Goal: Task Accomplishment & Management: Manage account settings

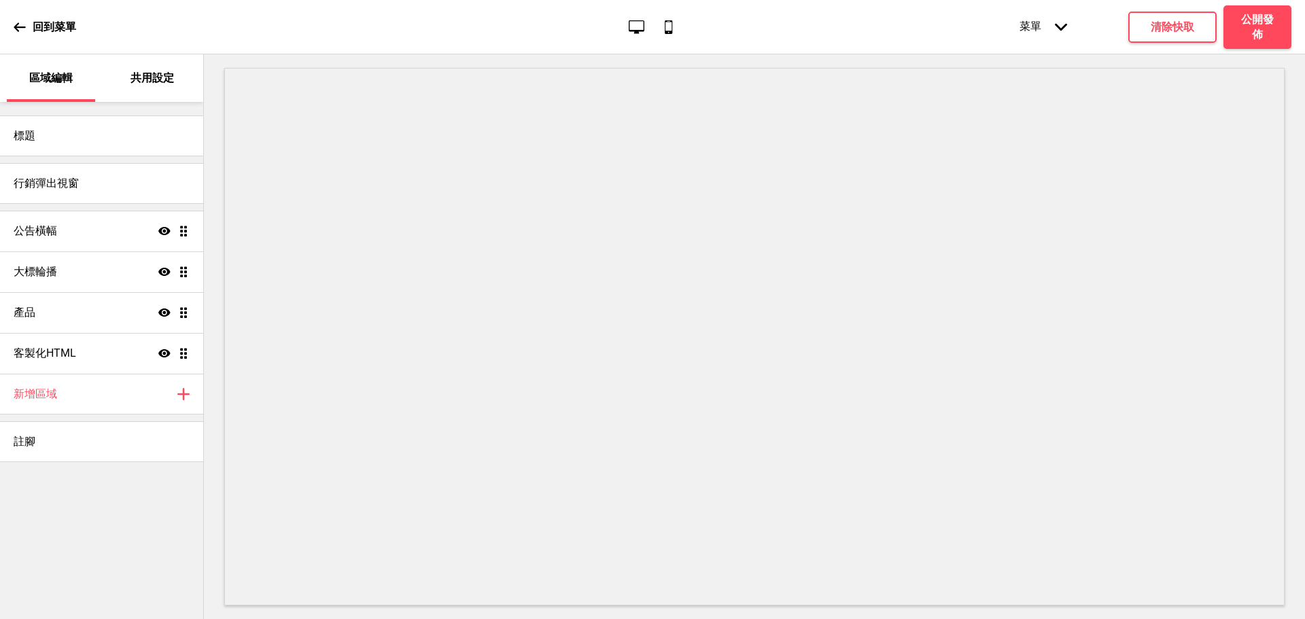
click at [18, 24] on icon at bounding box center [20, 26] width 12 height 9
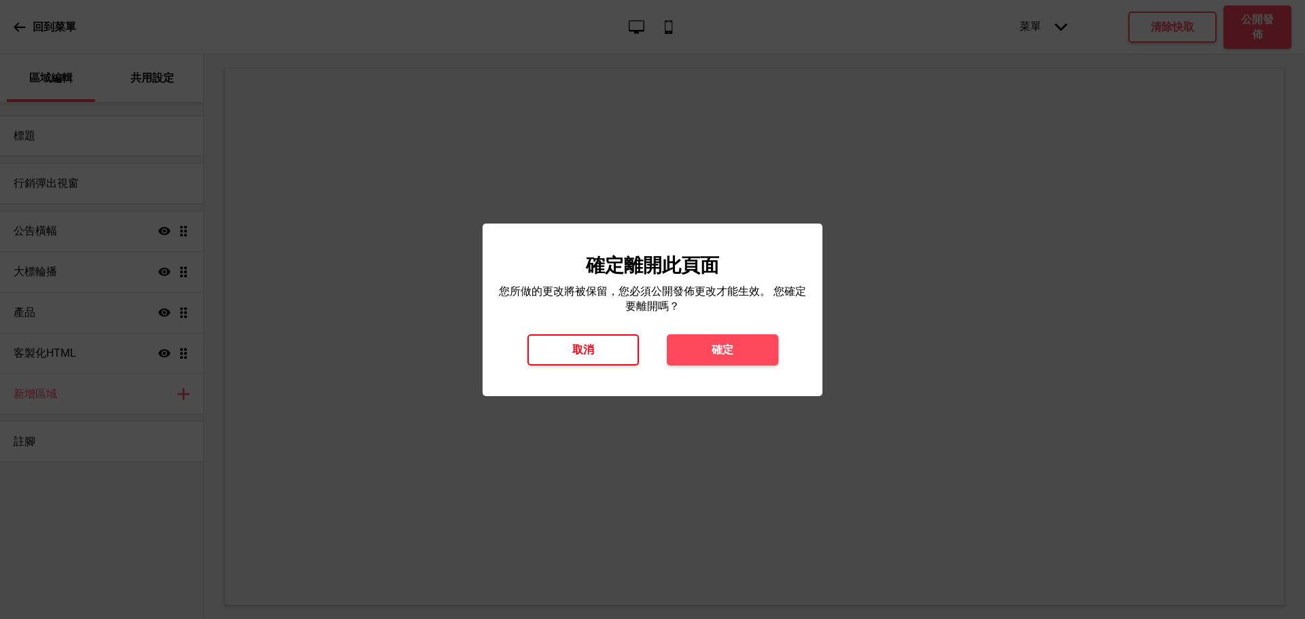
click at [587, 349] on h4 "取消" at bounding box center [583, 350] width 22 height 15
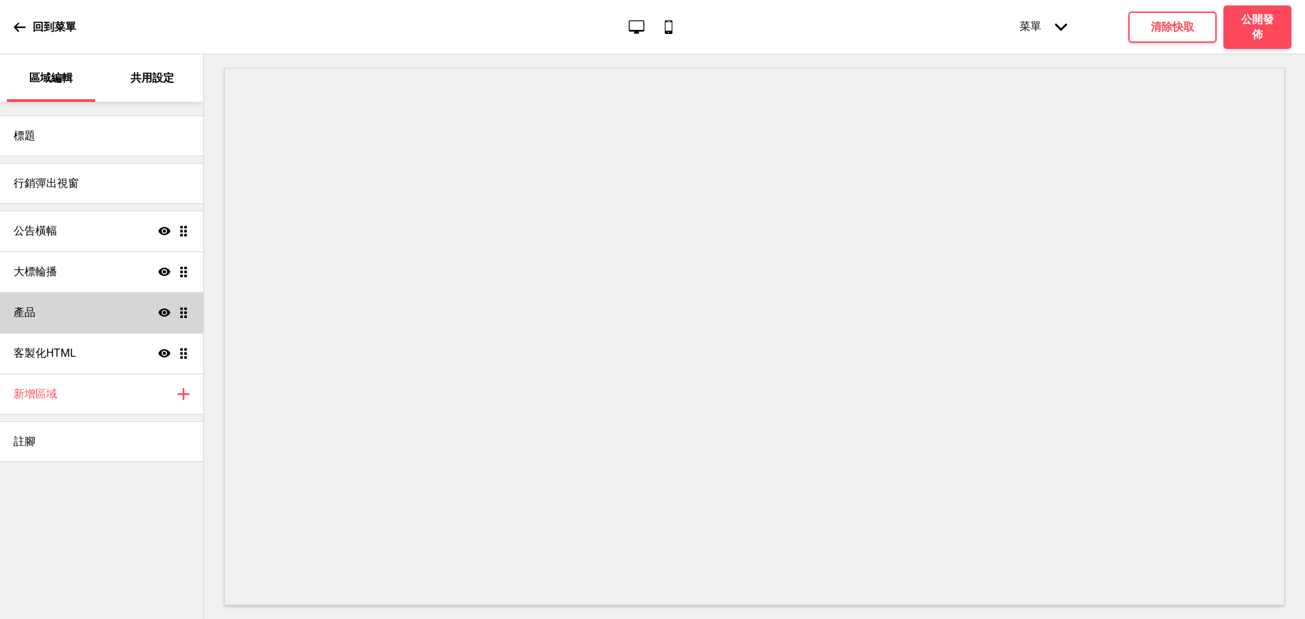
click at [71, 309] on div "產品 顯示 拖曳" at bounding box center [101, 312] width 203 height 41
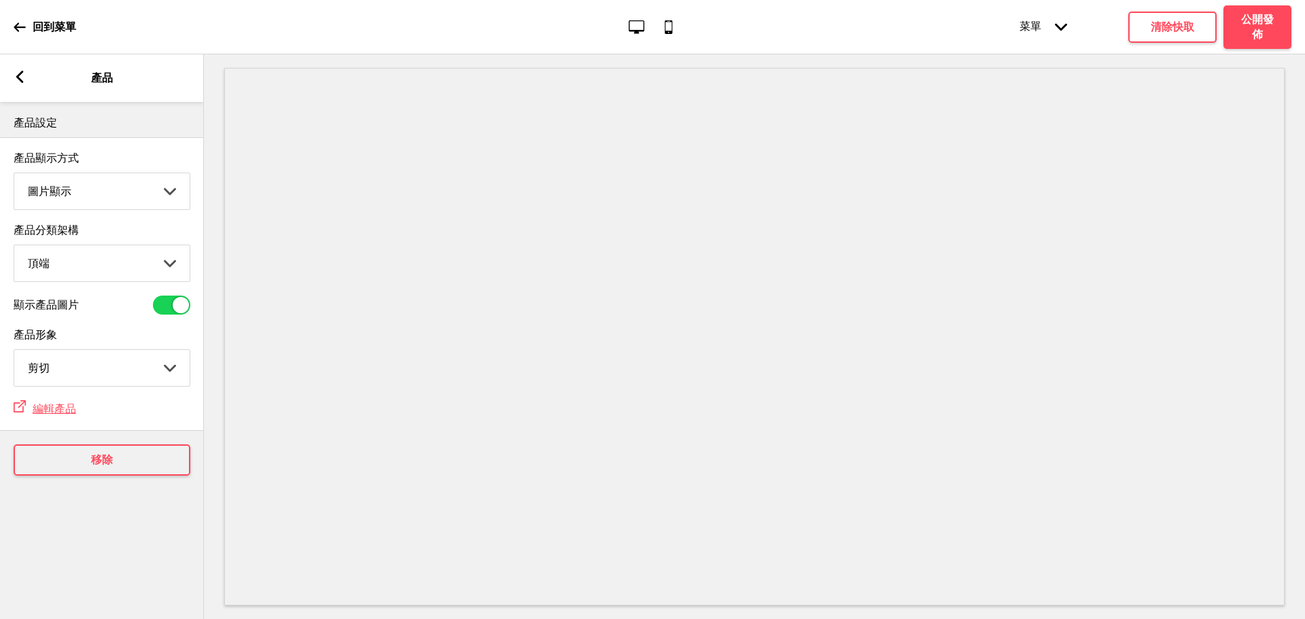
click at [21, 82] on icon at bounding box center [19, 77] width 7 height 12
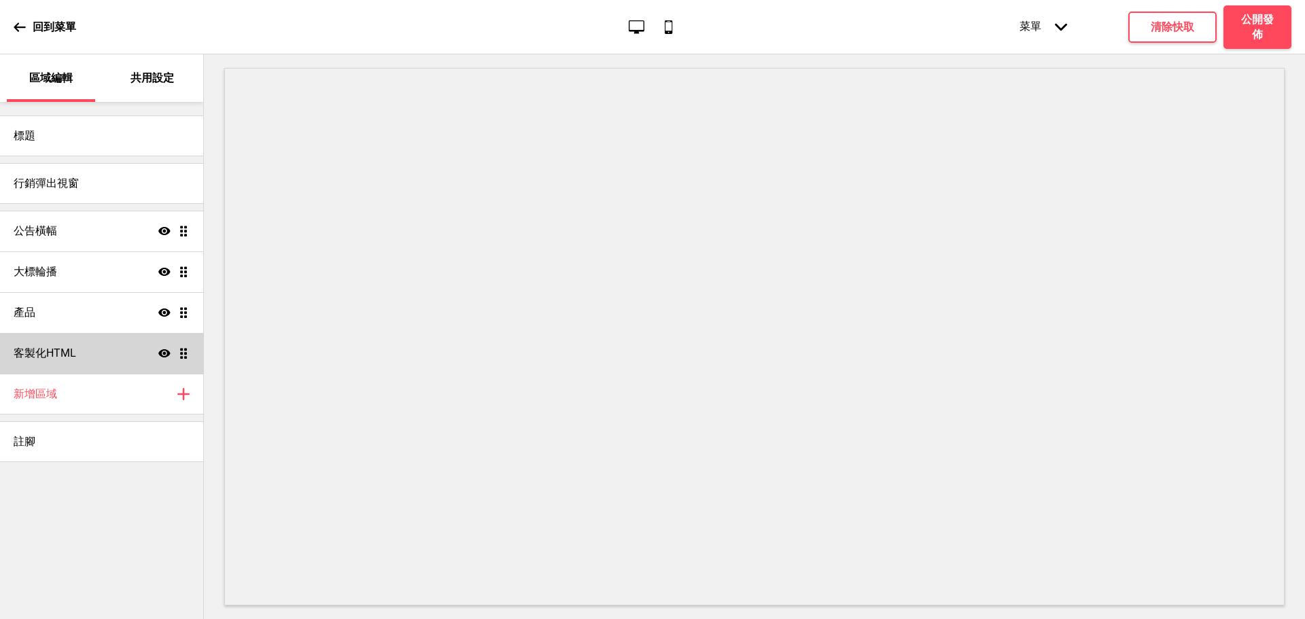
click at [104, 356] on div "客製化HTML 顯示 拖曳" at bounding box center [101, 353] width 203 height 41
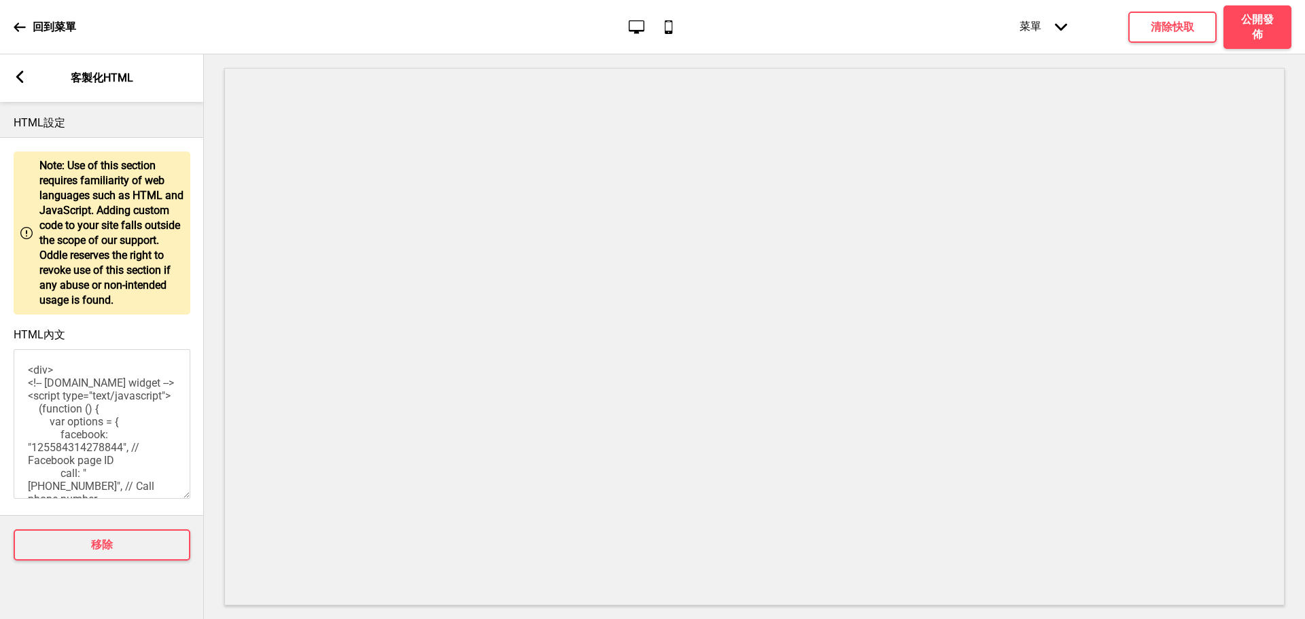
click at [22, 79] on rect at bounding box center [20, 77] width 12 height 12
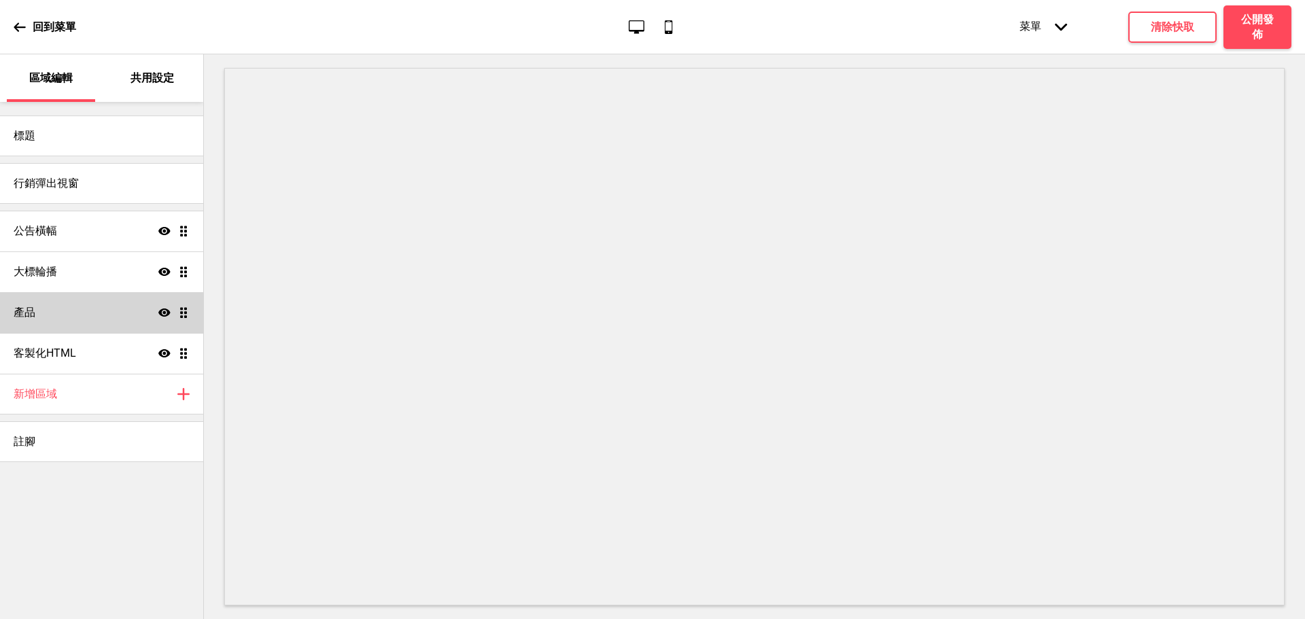
click at [73, 308] on div "產品 顯示 拖曳" at bounding box center [101, 312] width 203 height 41
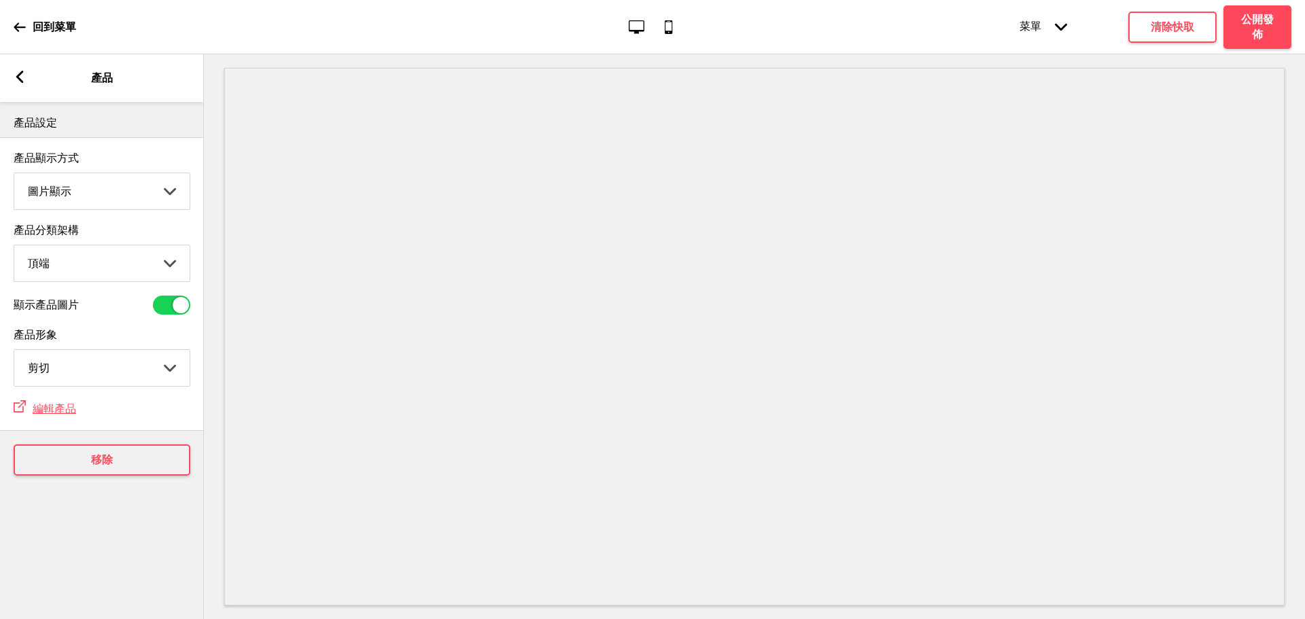
click at [22, 23] on icon at bounding box center [20, 27] width 12 height 12
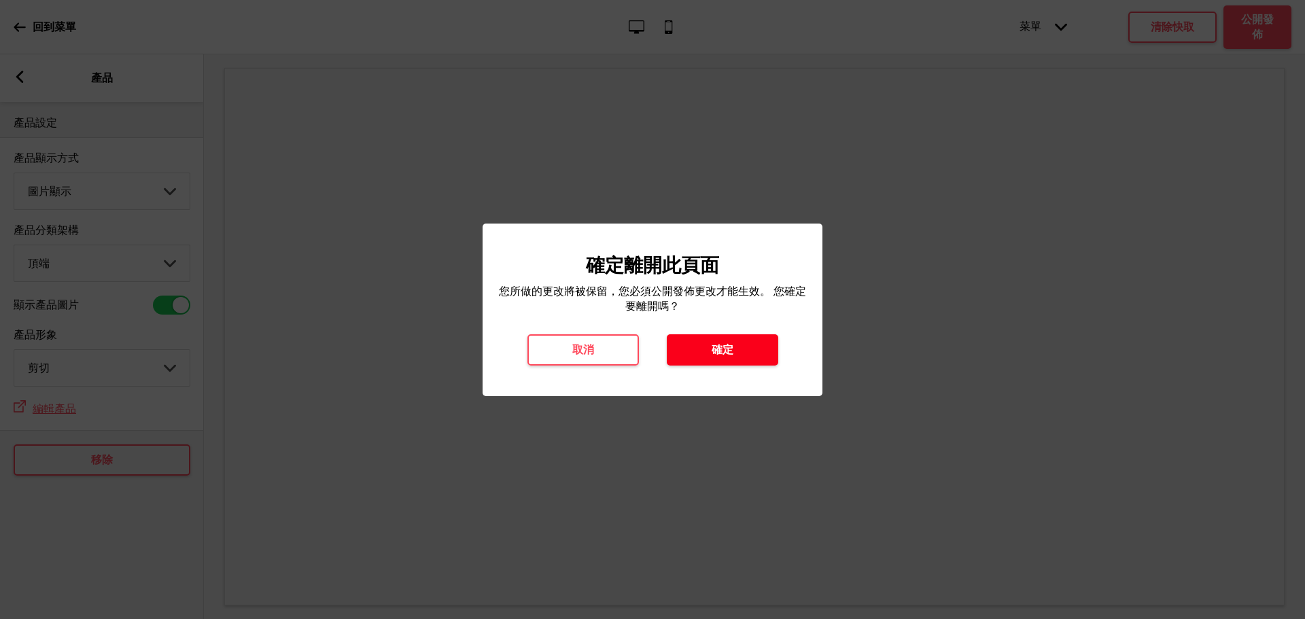
click at [727, 356] on h4 "確定" at bounding box center [723, 350] width 22 height 15
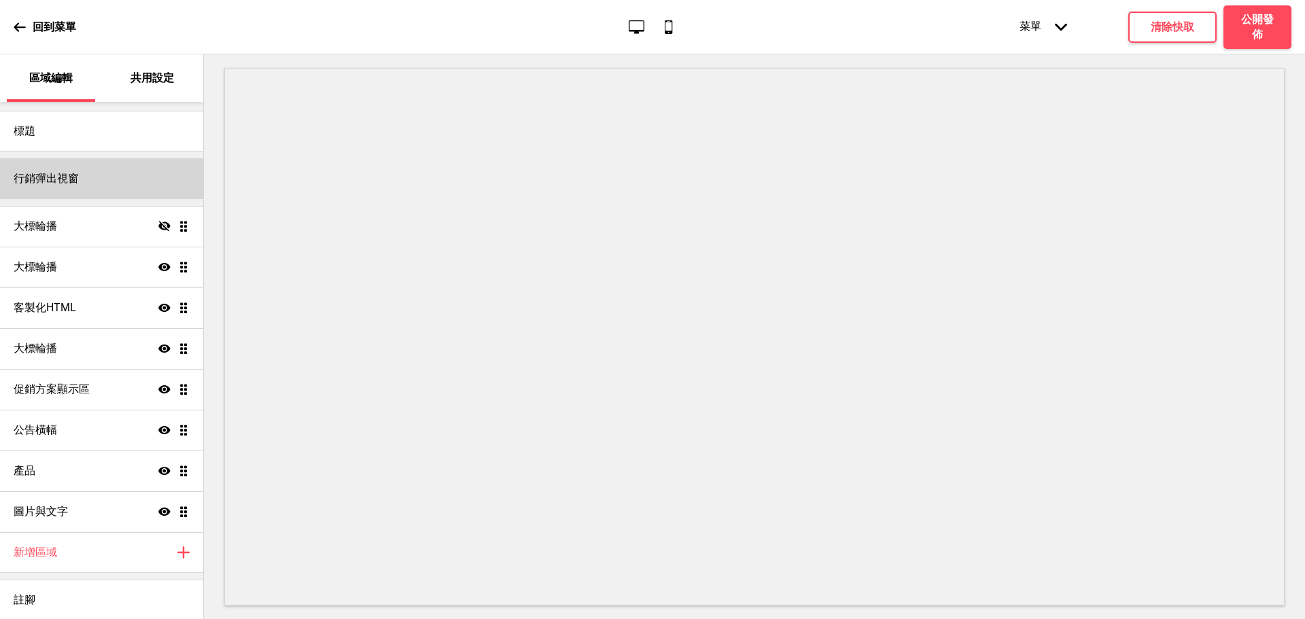
scroll to position [6, 0]
click at [139, 85] on p "共用設定" at bounding box center [153, 78] width 44 height 15
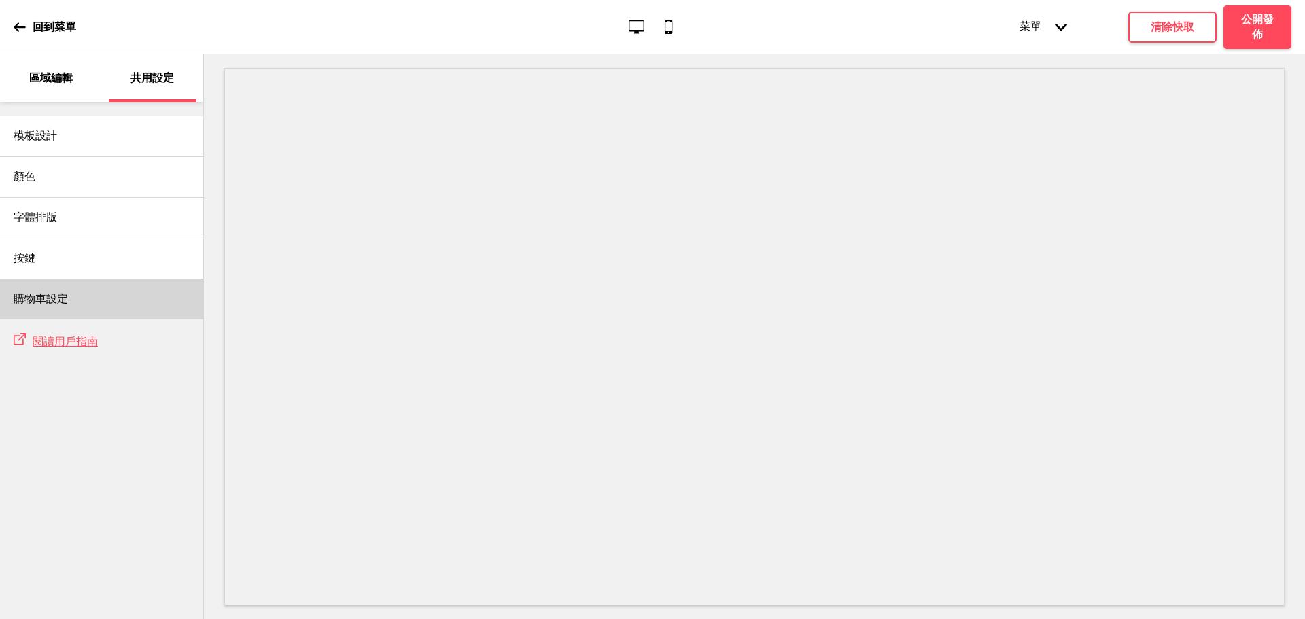
click at [85, 305] on div "購物車設定" at bounding box center [101, 299] width 203 height 41
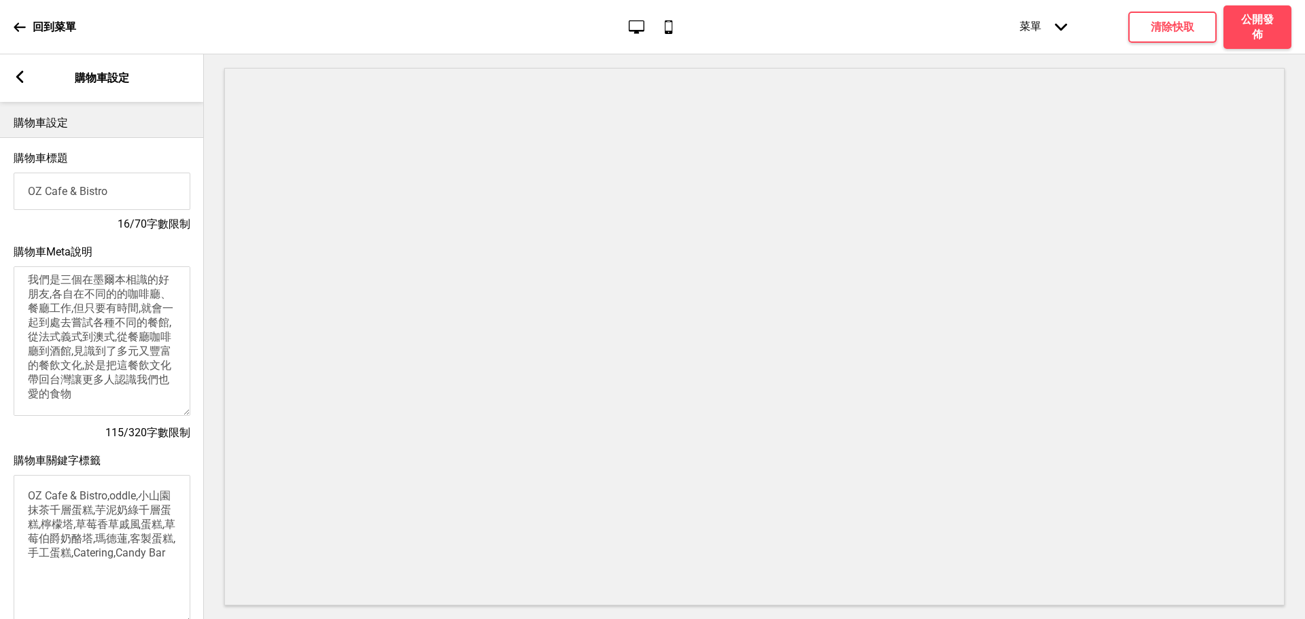
scroll to position [226, 0]
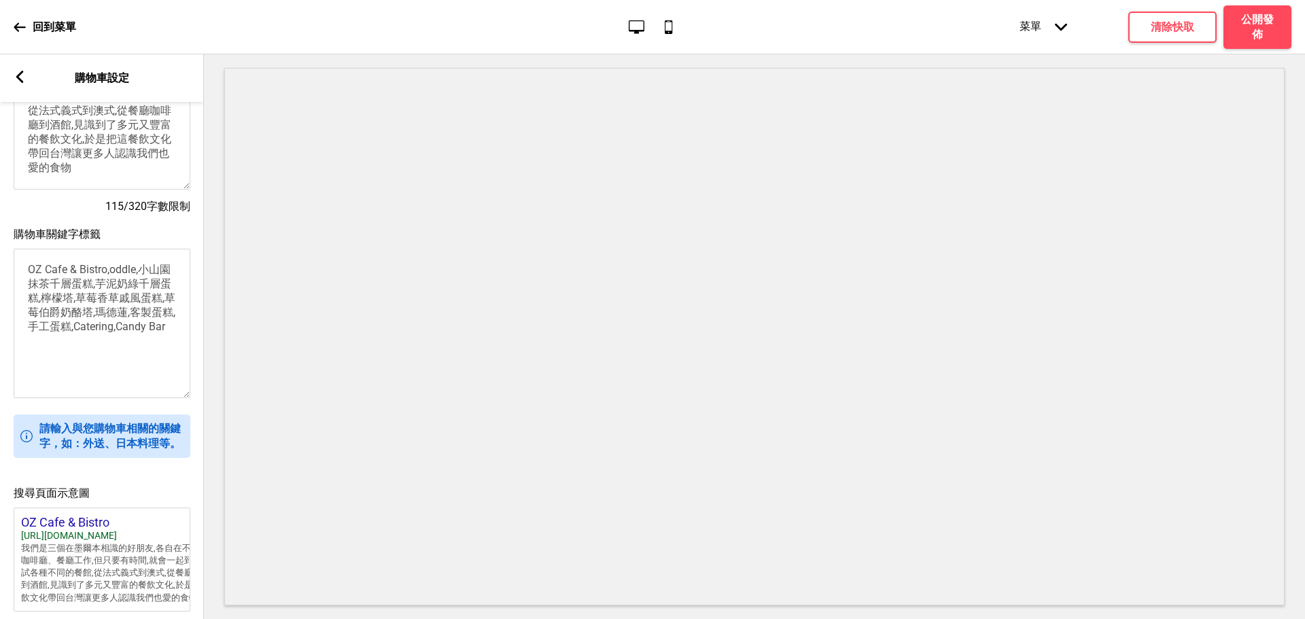
drag, startPoint x: 34, startPoint y: 283, endPoint x: 107, endPoint y: 374, distance: 116.0
click at [107, 374] on textarea "OZ Cafe & Bistro,oddle,小山園抹茶千層蛋糕,芋泥奶綠千層蛋糕,檸檬塔,草莓香草戚風蛋糕,草莓伯爵奶酪塔,瑪德蓮,客製蛋糕,手工蛋糕,Ca…" at bounding box center [102, 324] width 177 height 150
click at [107, 375] on textarea "OZ Cafe & Bistro,oddle,小山園抹茶千層蛋糕,芋泥奶綠千層蛋糕,檸檬塔,草莓香草戚風蛋糕,草莓伯爵奶酪塔,瑪德蓮,客製蛋糕,手工蛋糕,Ca…" at bounding box center [102, 324] width 177 height 150
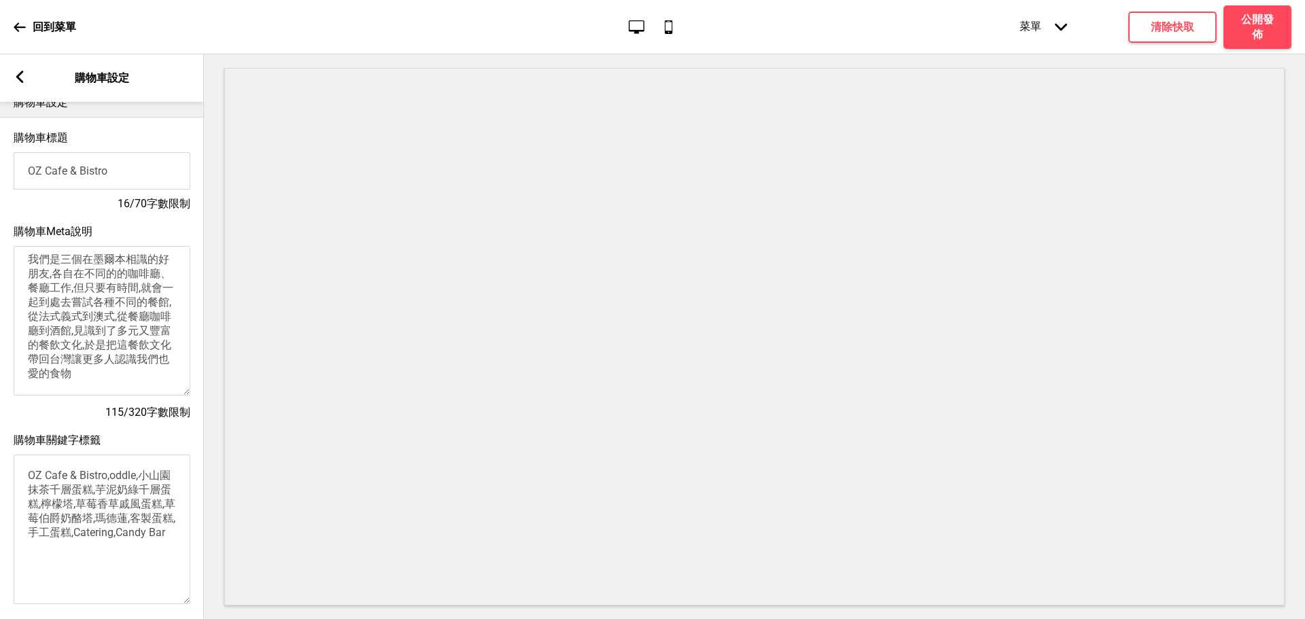
scroll to position [0, 0]
drag, startPoint x: 177, startPoint y: 326, endPoint x: 179, endPoint y: 358, distance: 31.3
click at [177, 364] on textarea "我們是三個在墨爾本相識的好朋友,各自在不同的的咖啡廳、餐廳工作,但只要有時間,就會一起到處去嘗試各種不同的餐館,從法式義式到澳式,從餐廳咖啡廳到酒館,見識到了…" at bounding box center [102, 321] width 177 height 150
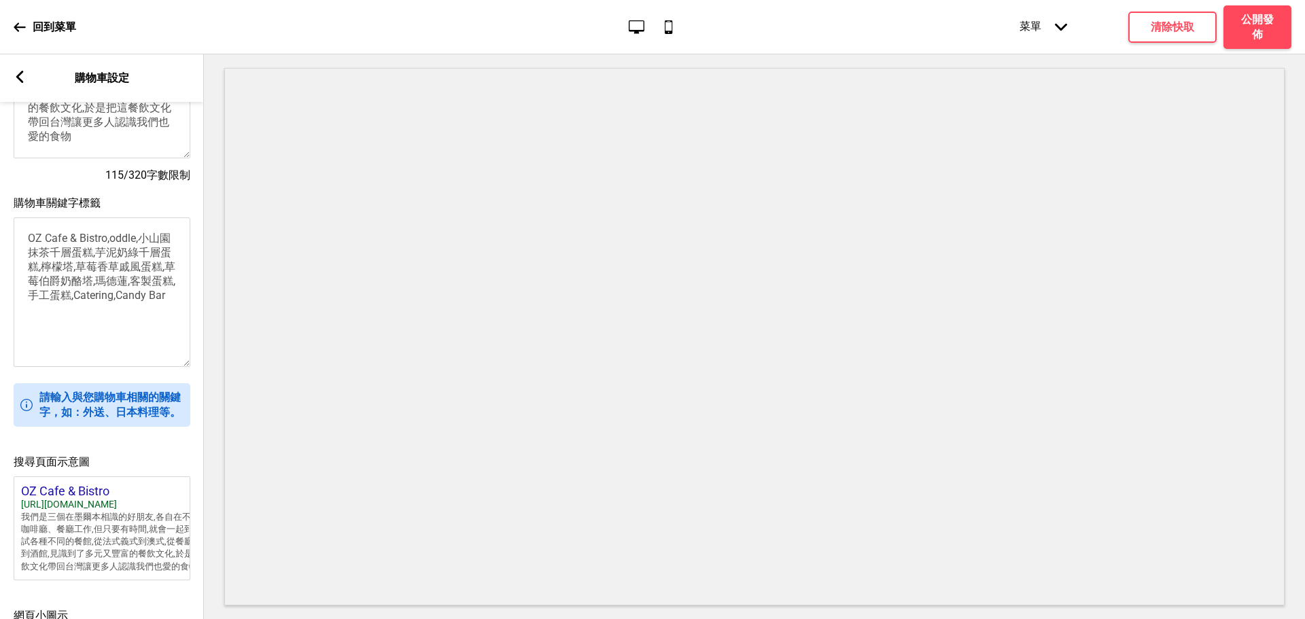
scroll to position [247, 0]
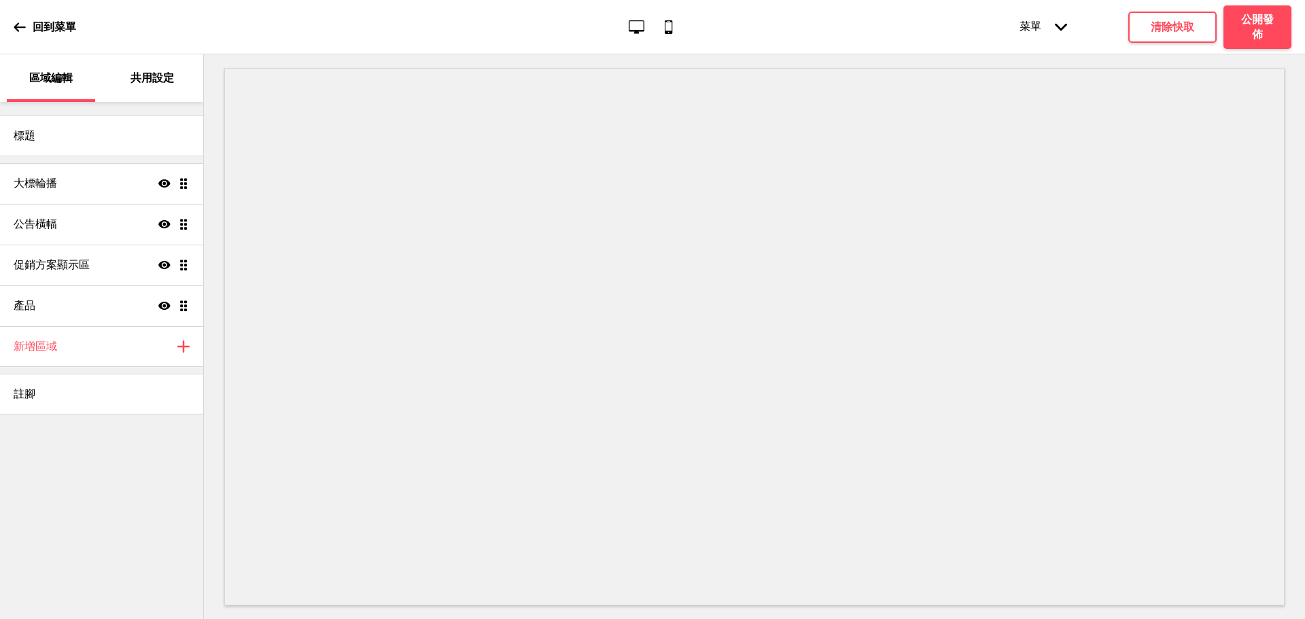
click at [152, 72] on p "共用設定" at bounding box center [153, 78] width 44 height 15
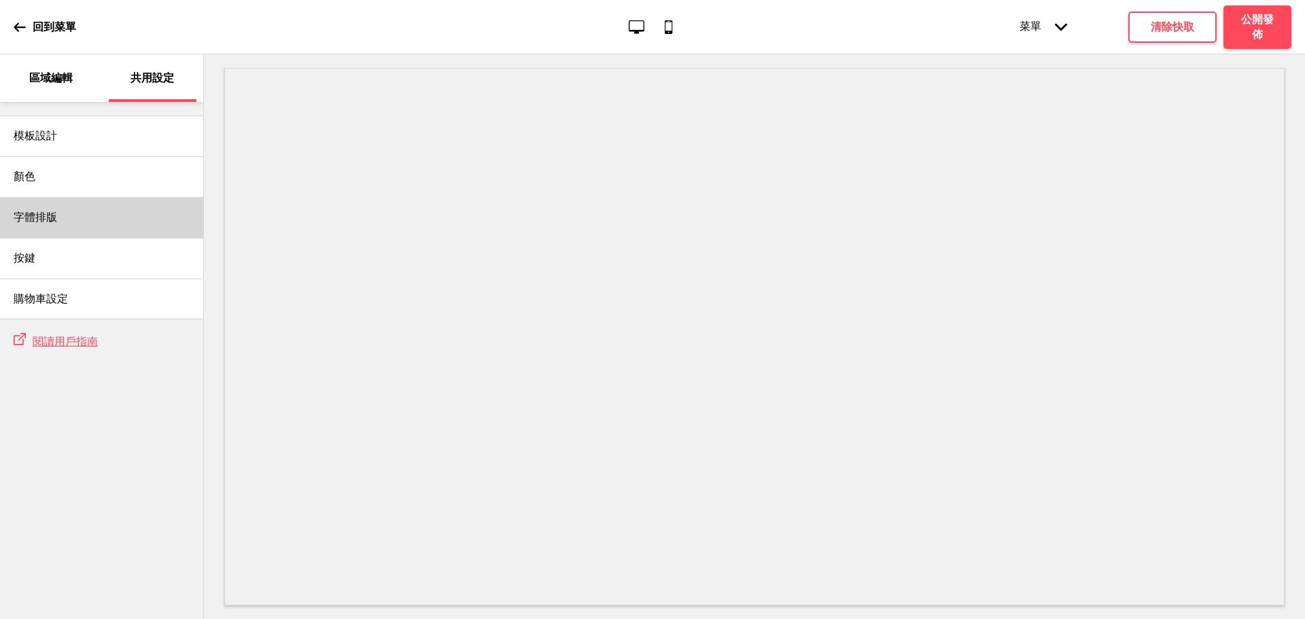
click at [74, 214] on div "字體排版" at bounding box center [101, 217] width 203 height 41
select select "Roboto"
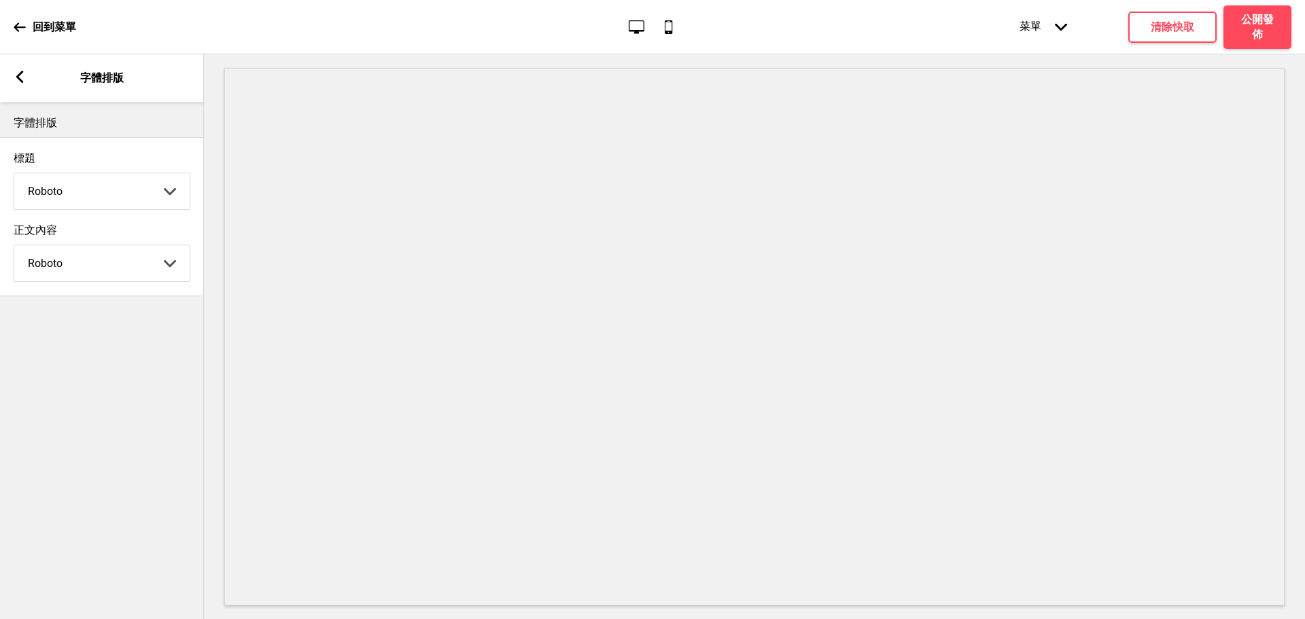
click at [18, 76] on icon at bounding box center [19, 77] width 7 height 12
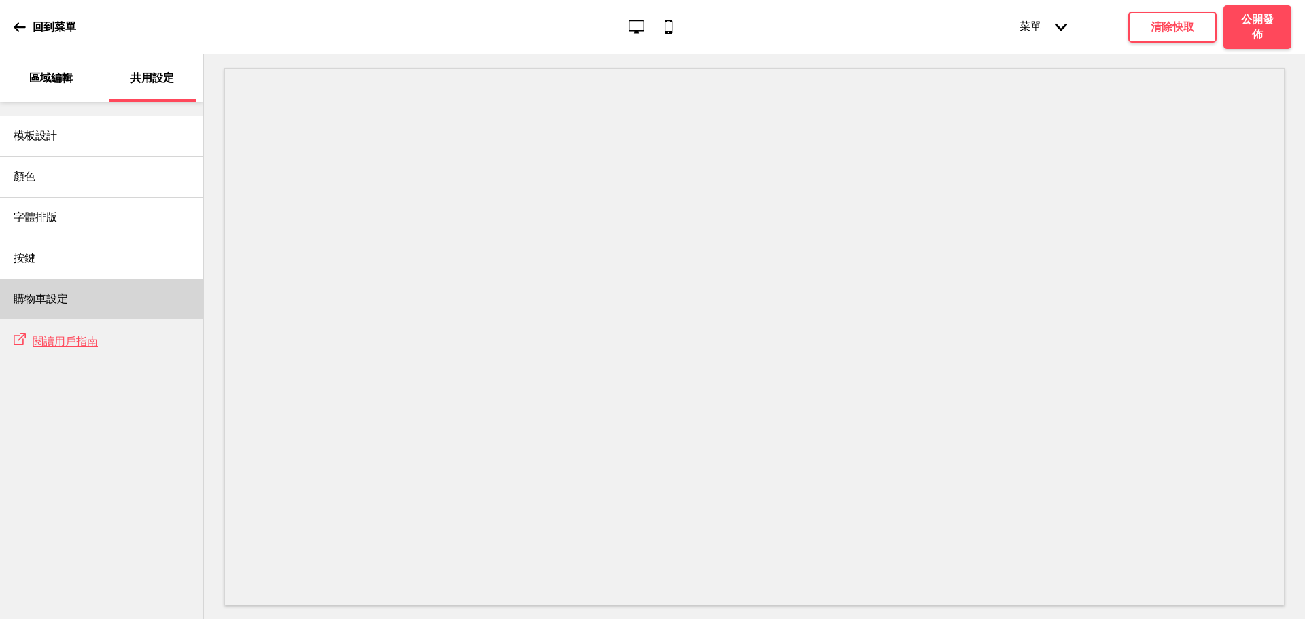
click at [85, 292] on div "購物車設定" at bounding box center [101, 299] width 203 height 41
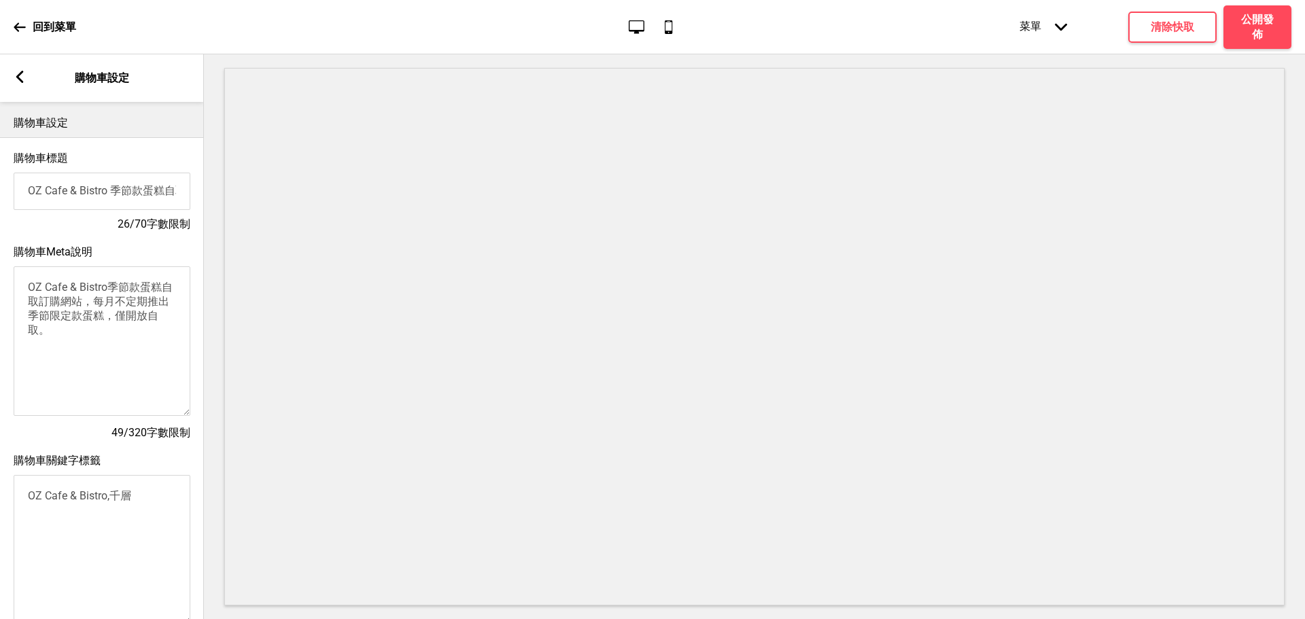
click at [15, 35] on div "回到菜單" at bounding box center [45, 27] width 63 height 37
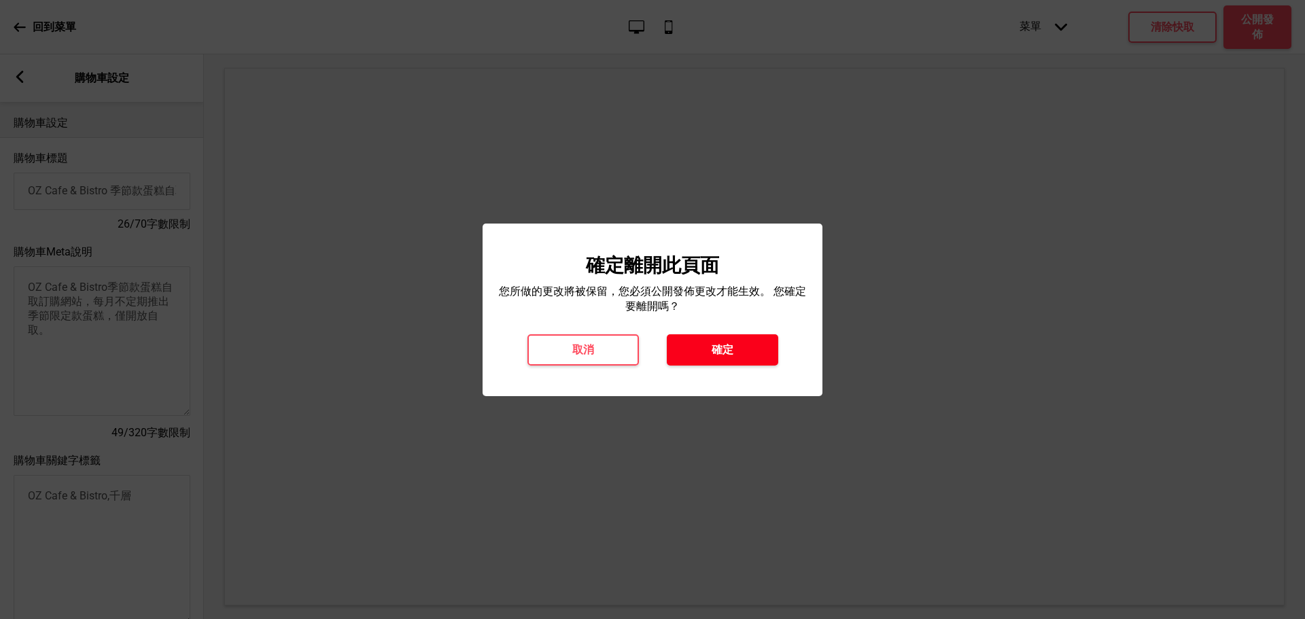
click at [723, 365] on button "確定" at bounding box center [722, 349] width 111 height 31
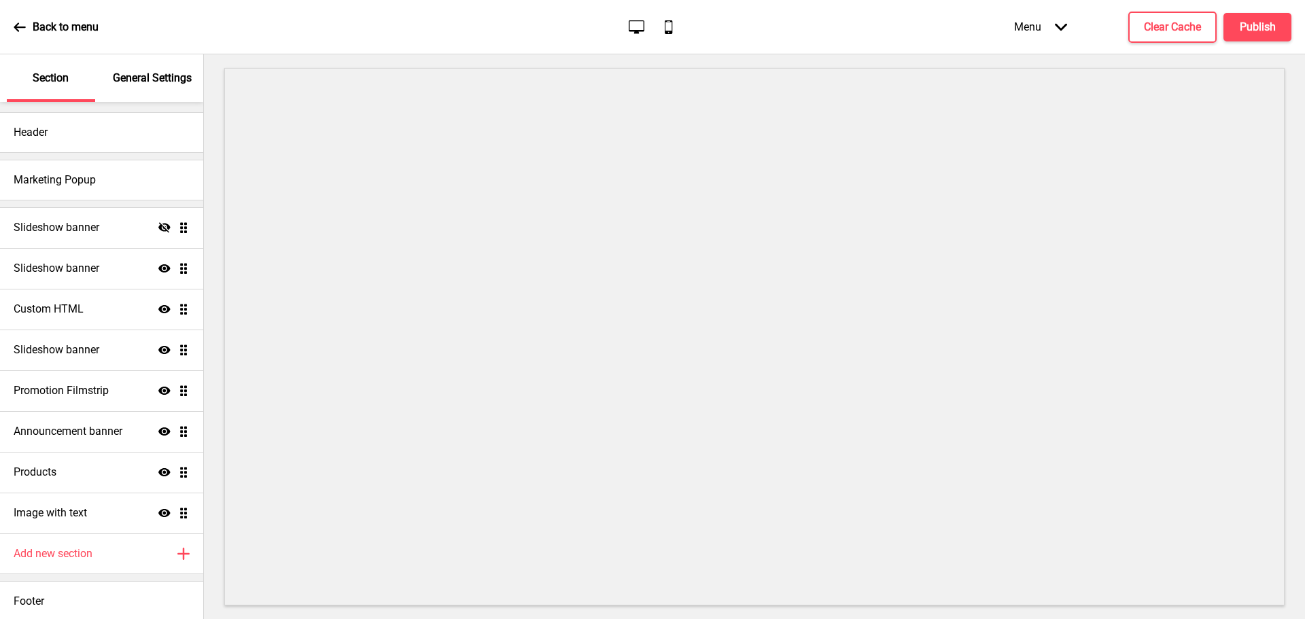
scroll to position [6, 0]
click at [13, 21] on div "Back to menu Desktop Mobile Menu Arrow down Product Page Store Information Chec…" at bounding box center [652, 27] width 1305 height 54
